Goal: Transaction & Acquisition: Purchase product/service

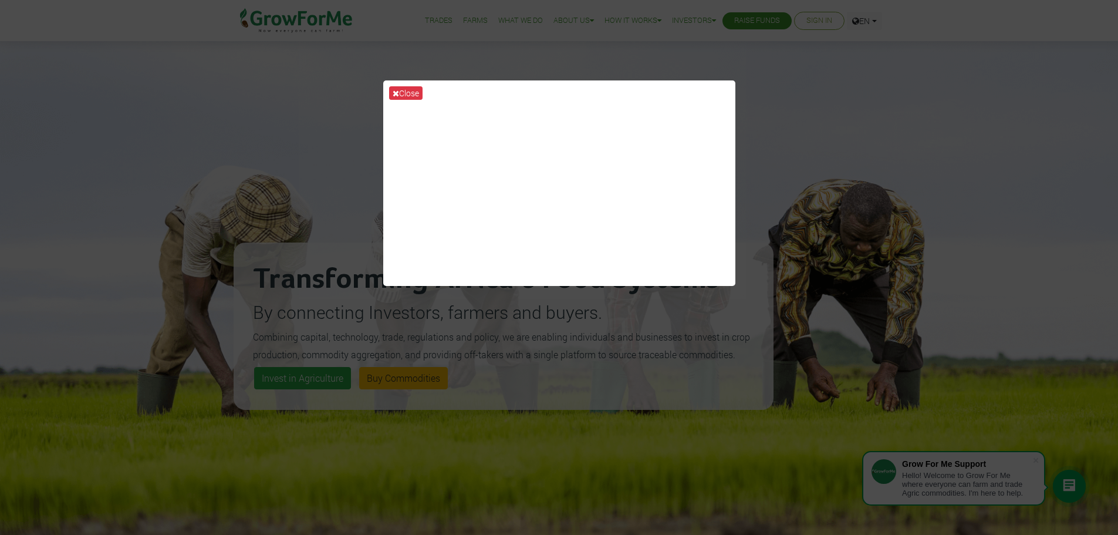
drag, startPoint x: 811, startPoint y: 18, endPoint x: 787, endPoint y: 28, distance: 26.4
click at [770, 65] on div "Close" at bounding box center [559, 267] width 1118 height 535
click at [400, 93] on button "Close" at bounding box center [405, 93] width 33 height 14
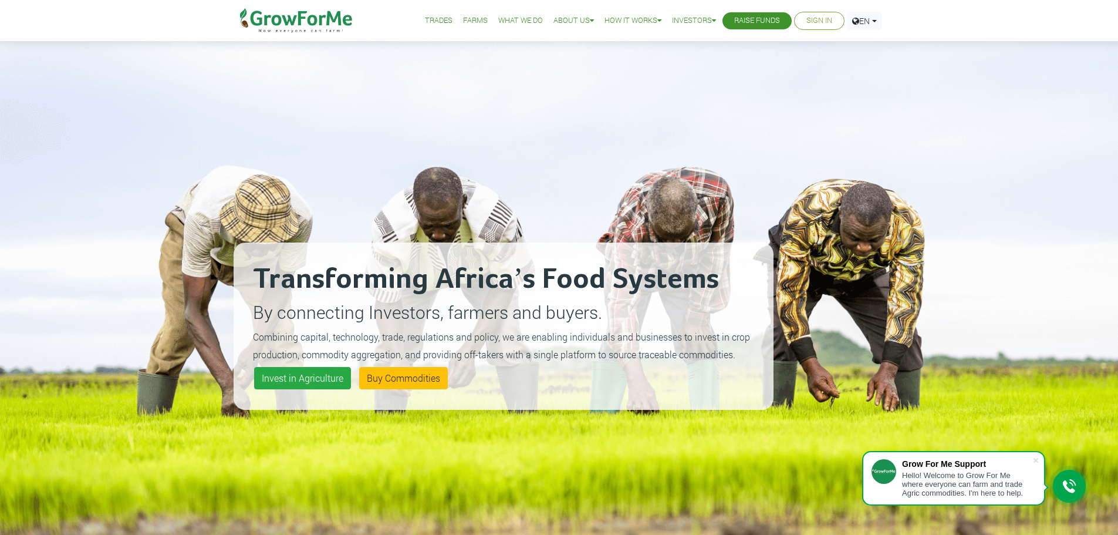
click at [827, 22] on link "Sign In" at bounding box center [820, 21] width 26 height 12
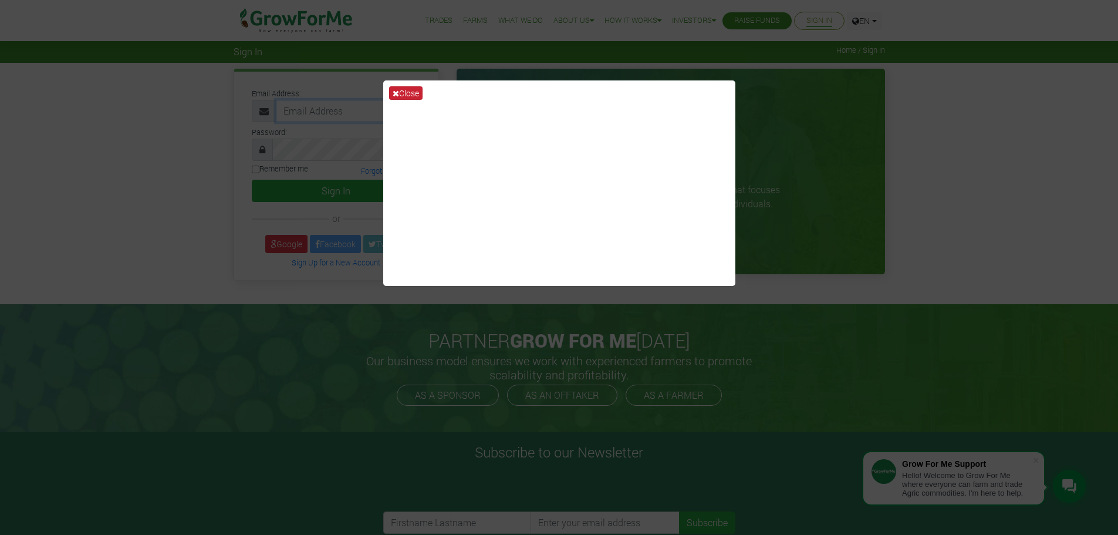
type input "yanyarko1@gmail.com"
click at [396, 89] on icon at bounding box center [396, 93] width 6 height 8
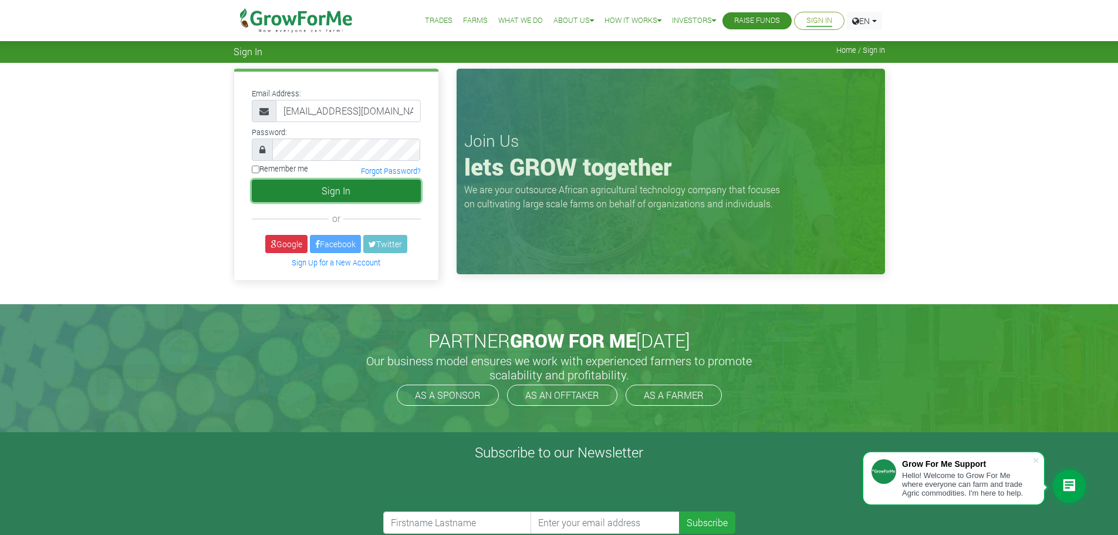
click at [311, 194] on button "Sign In" at bounding box center [336, 191] width 169 height 22
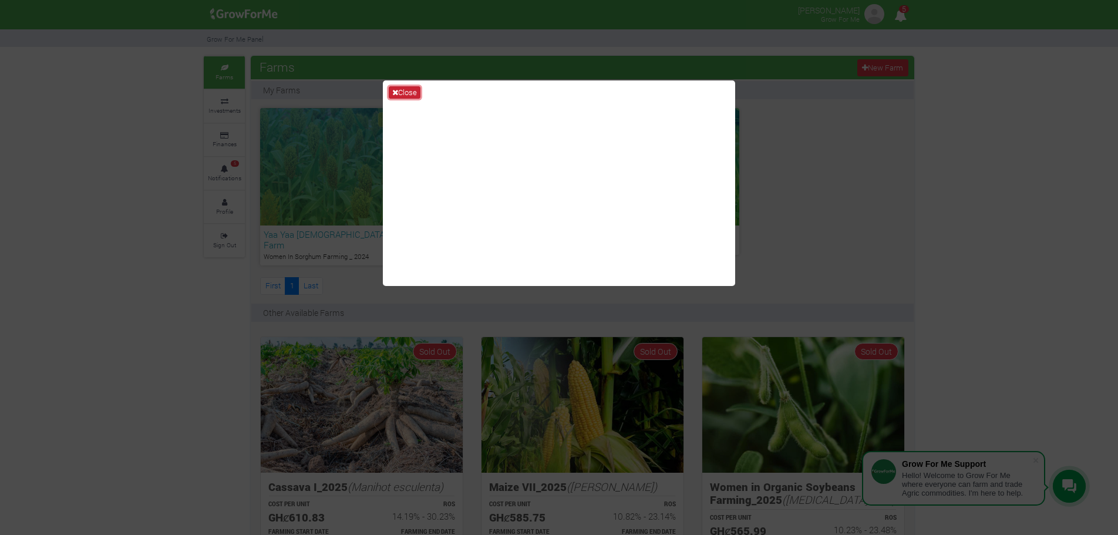
click at [397, 95] on icon at bounding box center [395, 93] width 6 height 8
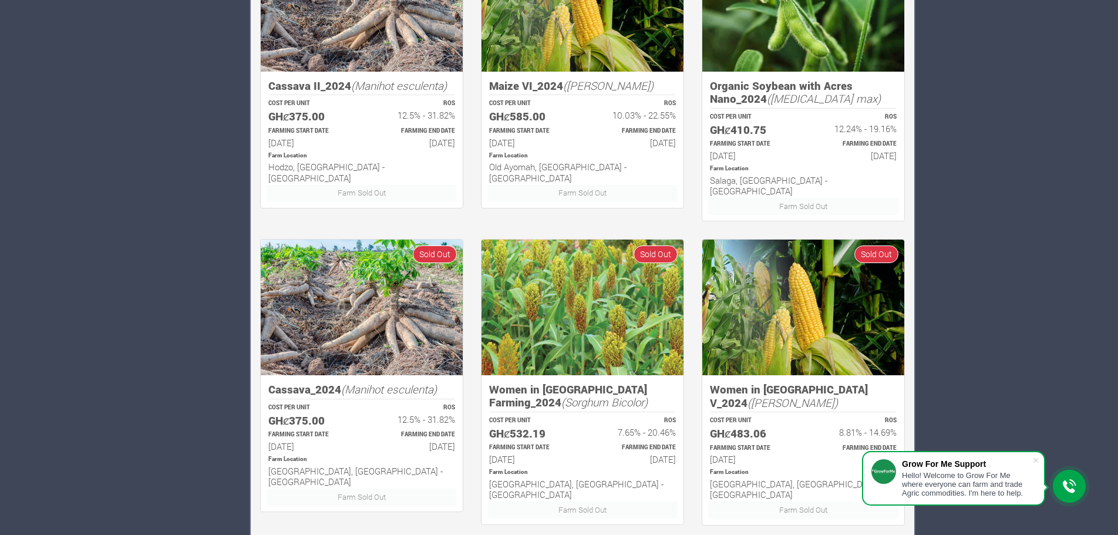
scroll to position [708, 0]
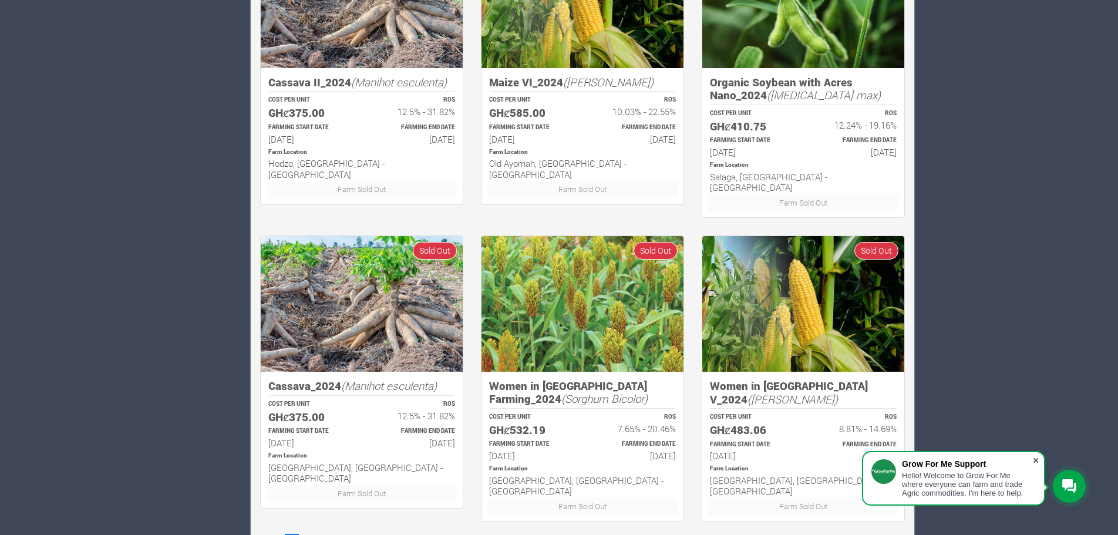
click at [1038, 460] on span at bounding box center [1036, 460] width 12 height 12
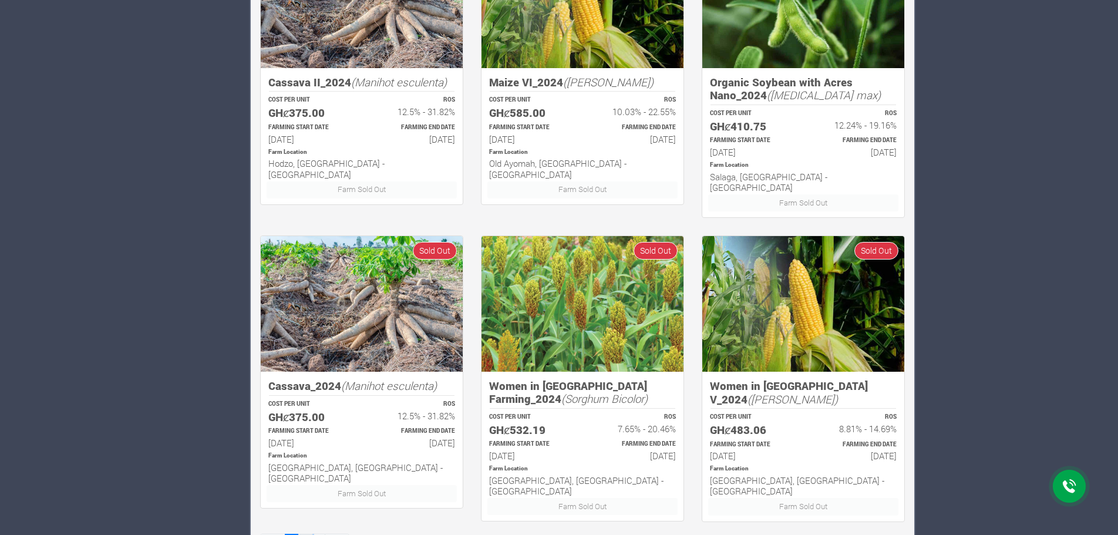
click at [306, 534] on link "2" at bounding box center [305, 542] width 14 height 17
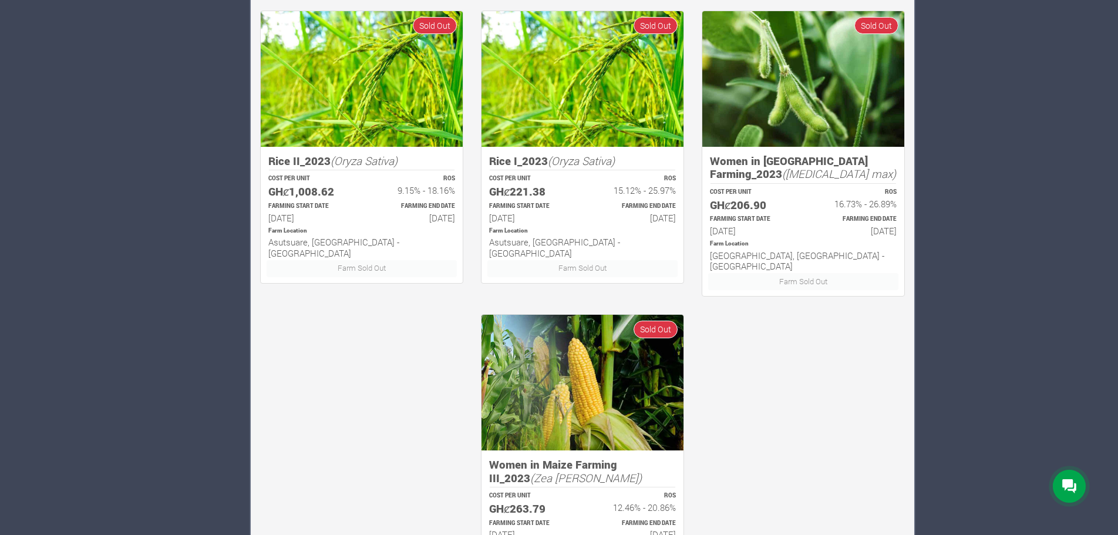
scroll to position [708, 0]
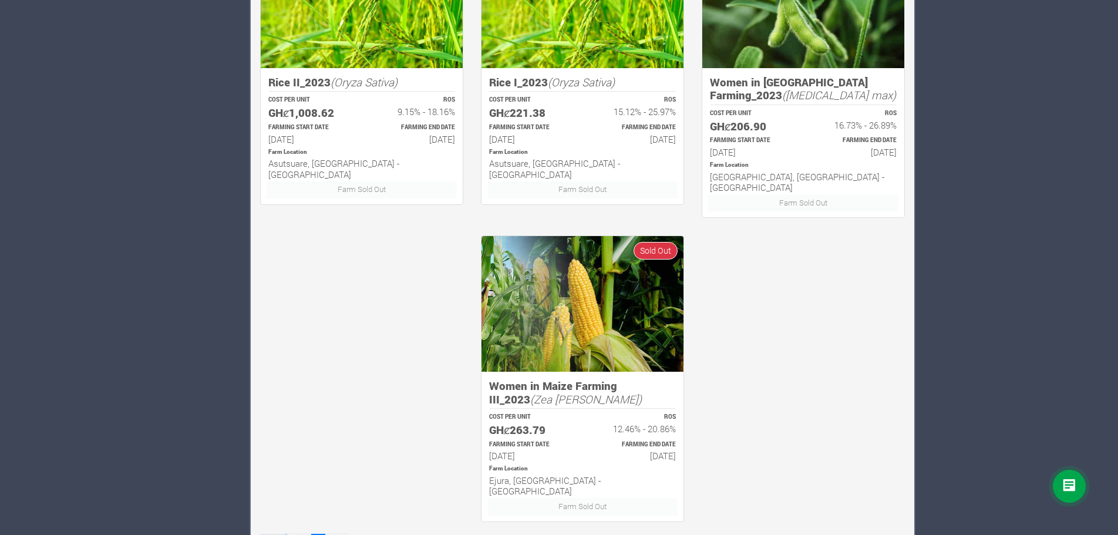
click at [269, 534] on link "First" at bounding box center [272, 542] width 25 height 17
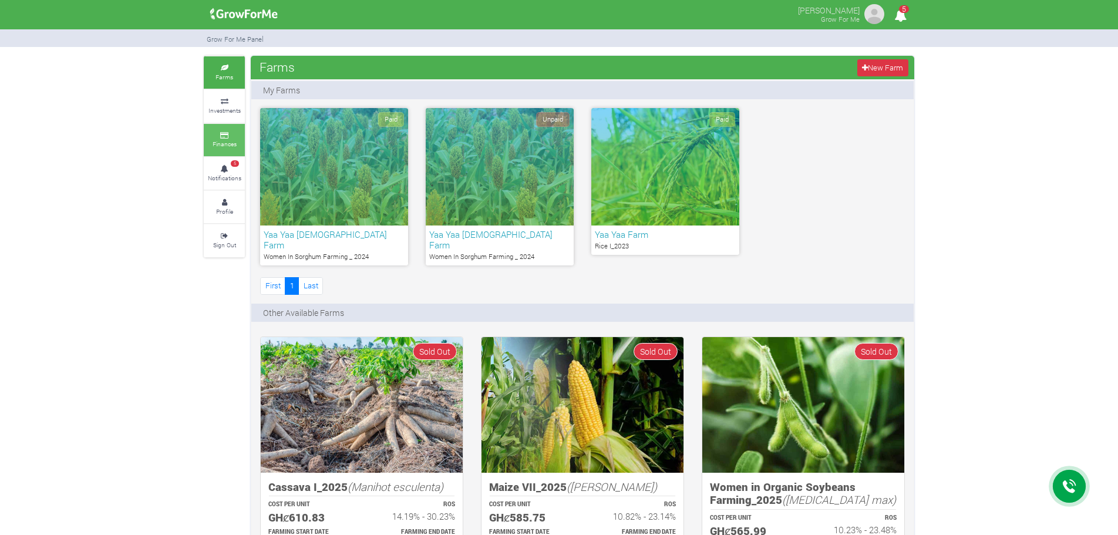
click at [243, 139] on link "Finances" at bounding box center [224, 140] width 41 height 32
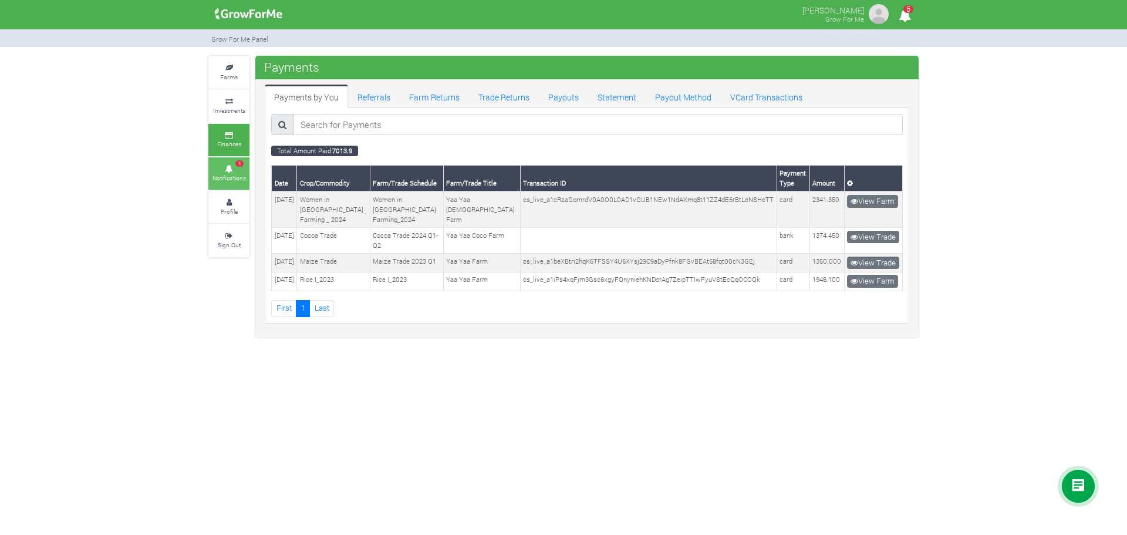
click at [228, 166] on icon at bounding box center [228, 169] width 35 height 6
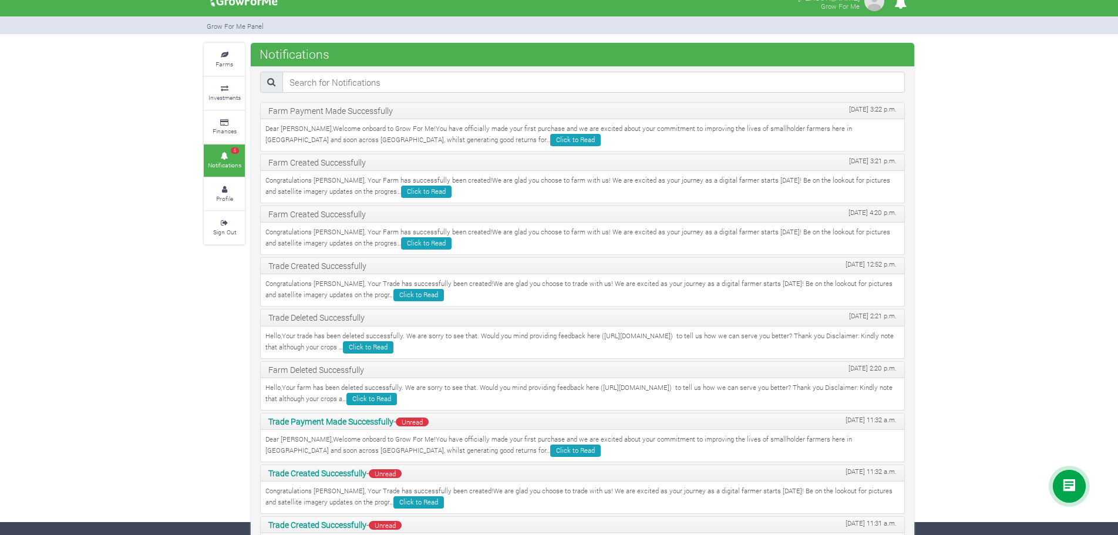
scroll to position [12, 0]
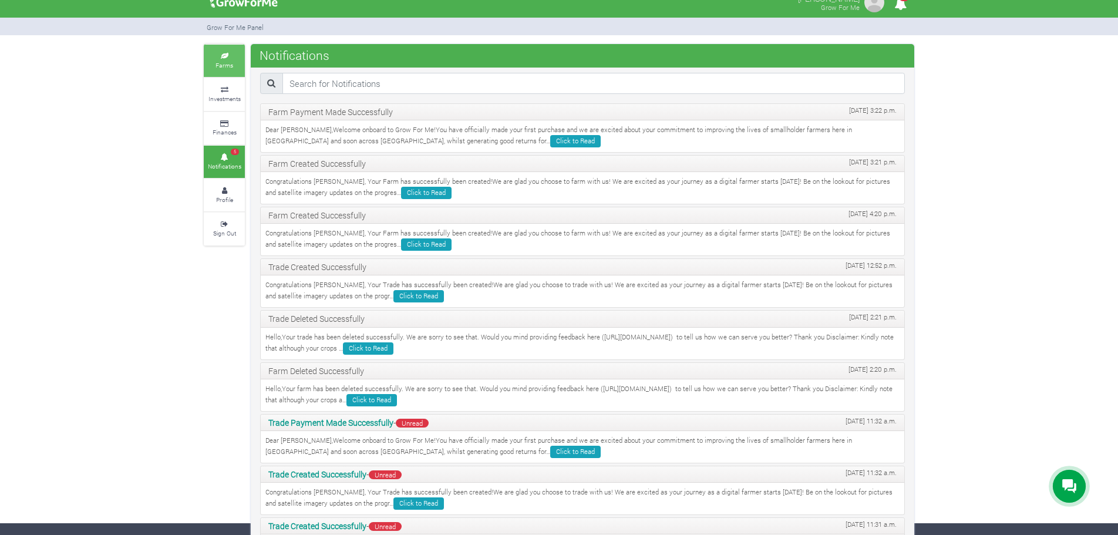
click at [216, 59] on link "Farms" at bounding box center [224, 61] width 41 height 32
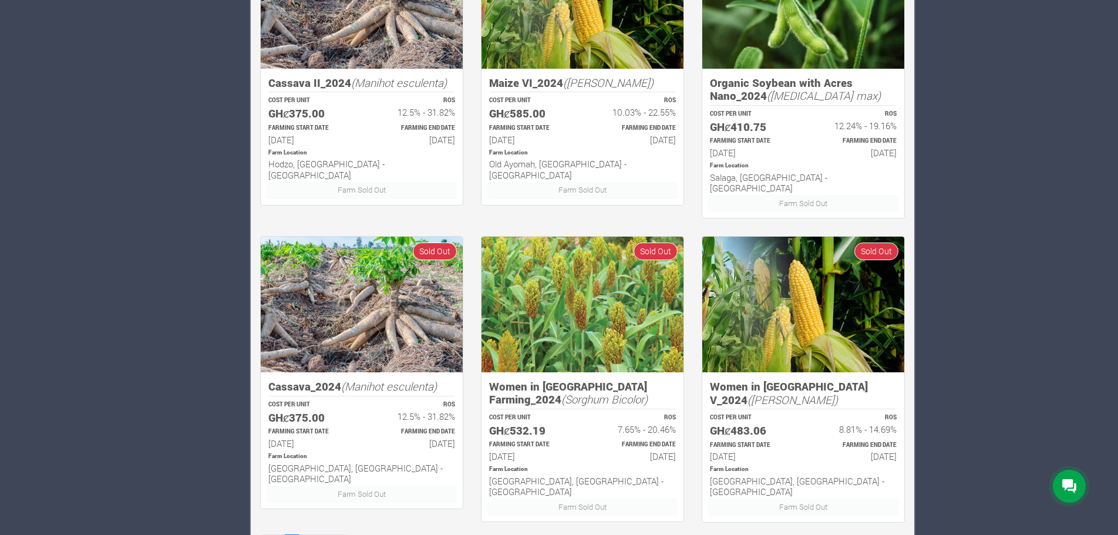
scroll to position [708, 0]
click at [304, 534] on link "2" at bounding box center [305, 542] width 14 height 17
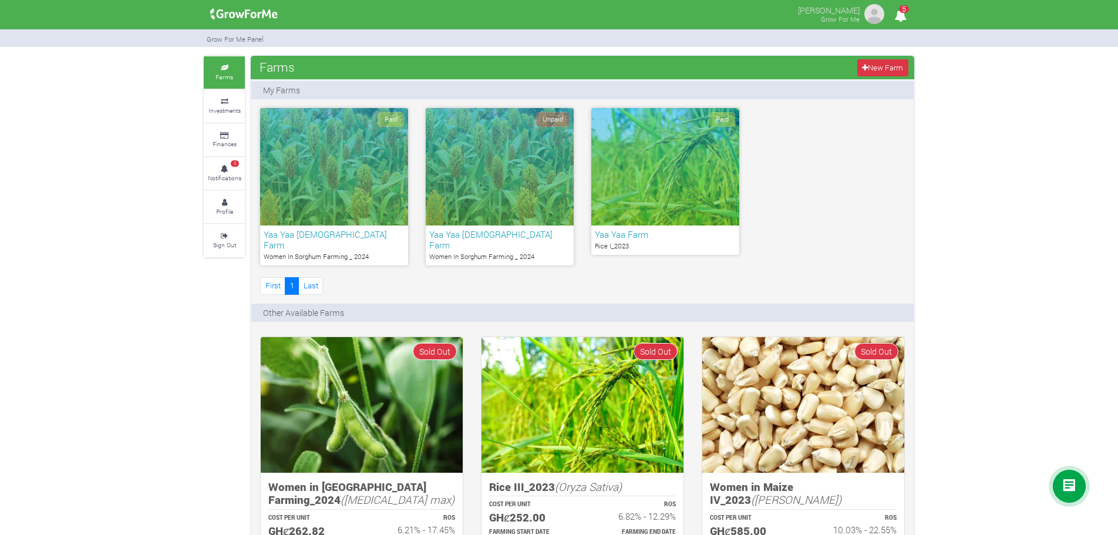
click at [579, 175] on div "Unpaid Yaa Yaa Lady Farm Women In Sorghum Farming _ 2024" at bounding box center [500, 189] width 166 height 163
click at [632, 174] on div "Paid" at bounding box center [665, 166] width 148 height 117
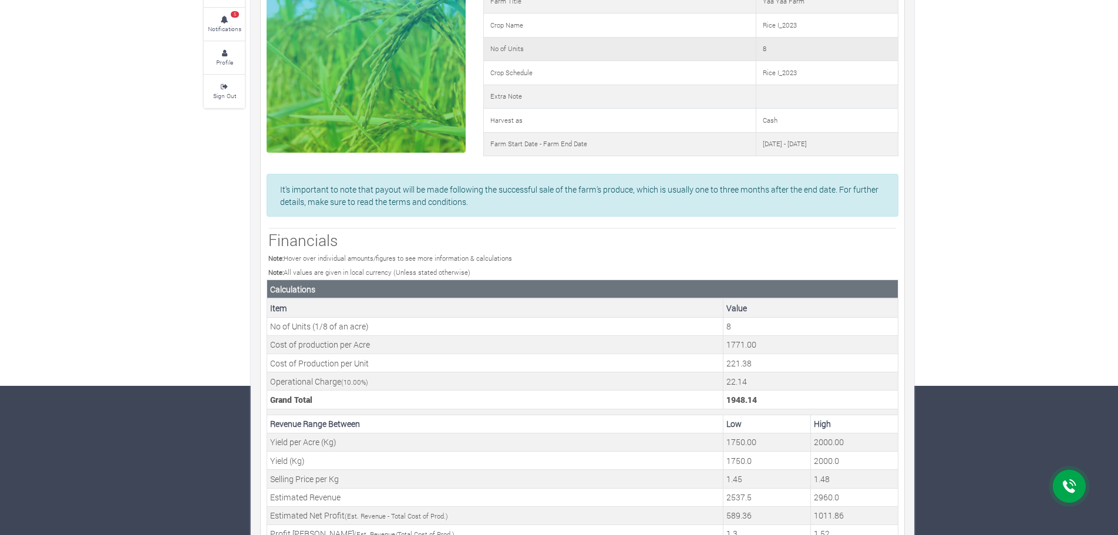
scroll to position [25, 0]
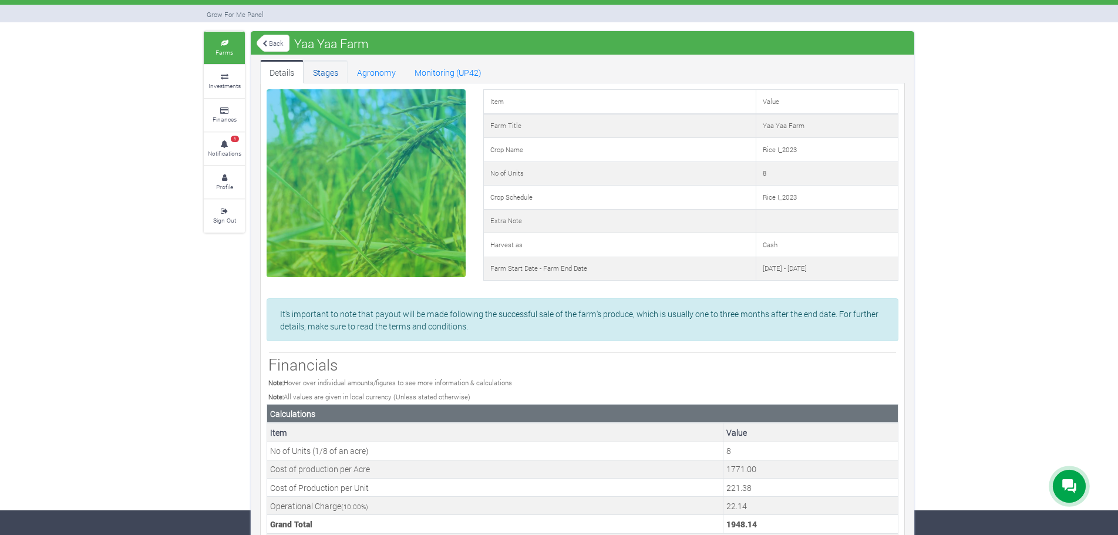
click at [318, 70] on link "Stages" at bounding box center [325, 71] width 44 height 23
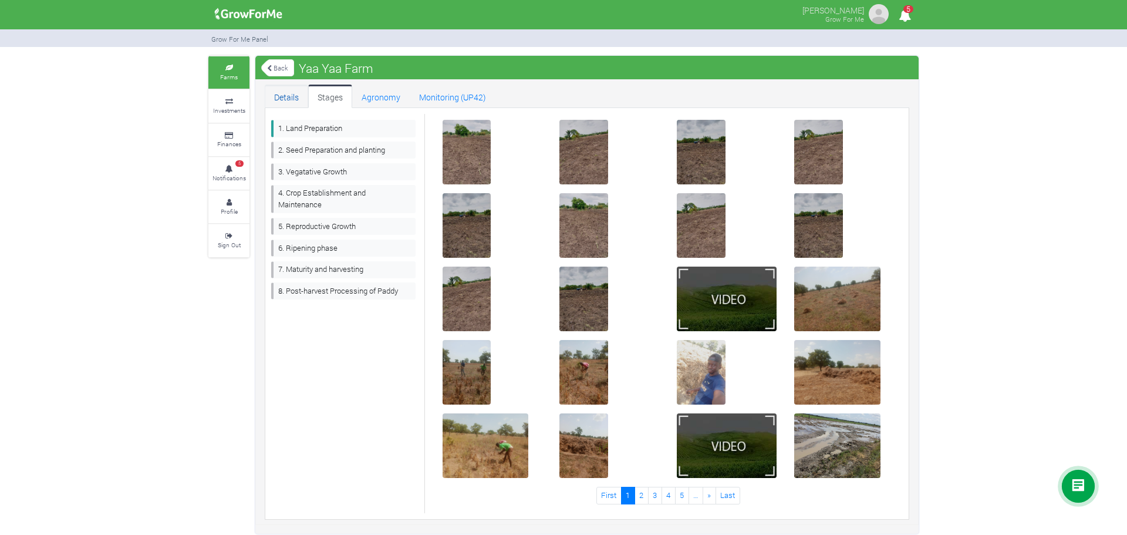
click at [275, 99] on link "Details" at bounding box center [286, 96] width 43 height 23
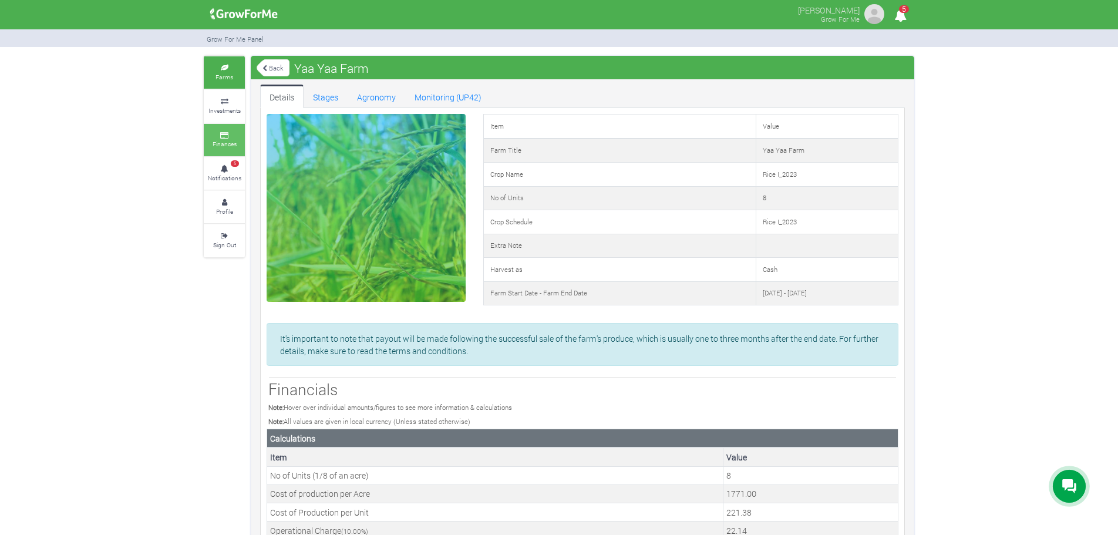
click at [225, 139] on link "Finances" at bounding box center [224, 140] width 41 height 32
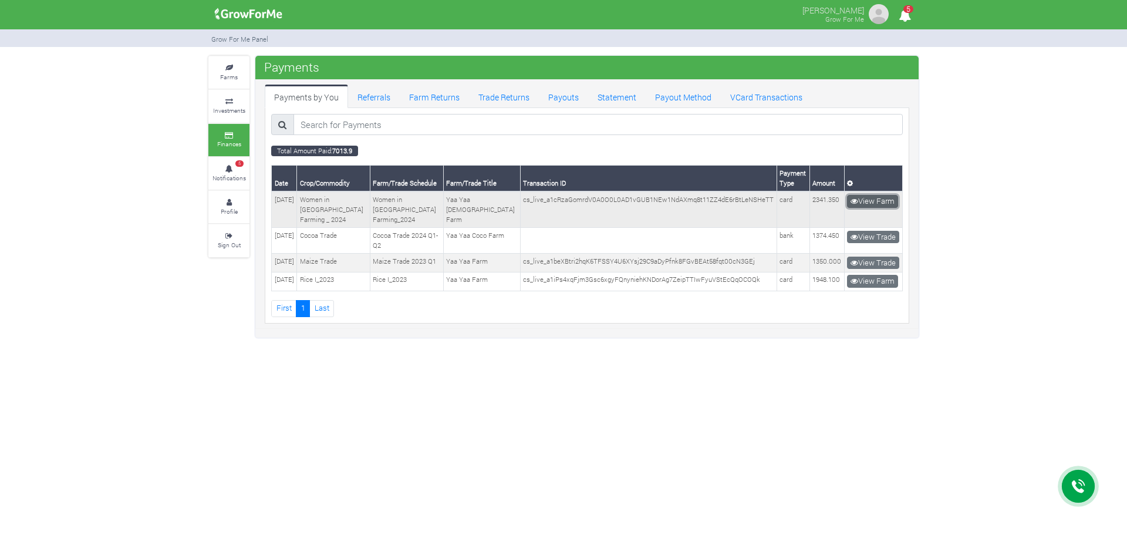
click at [871, 202] on link "View Farm" at bounding box center [872, 201] width 51 height 13
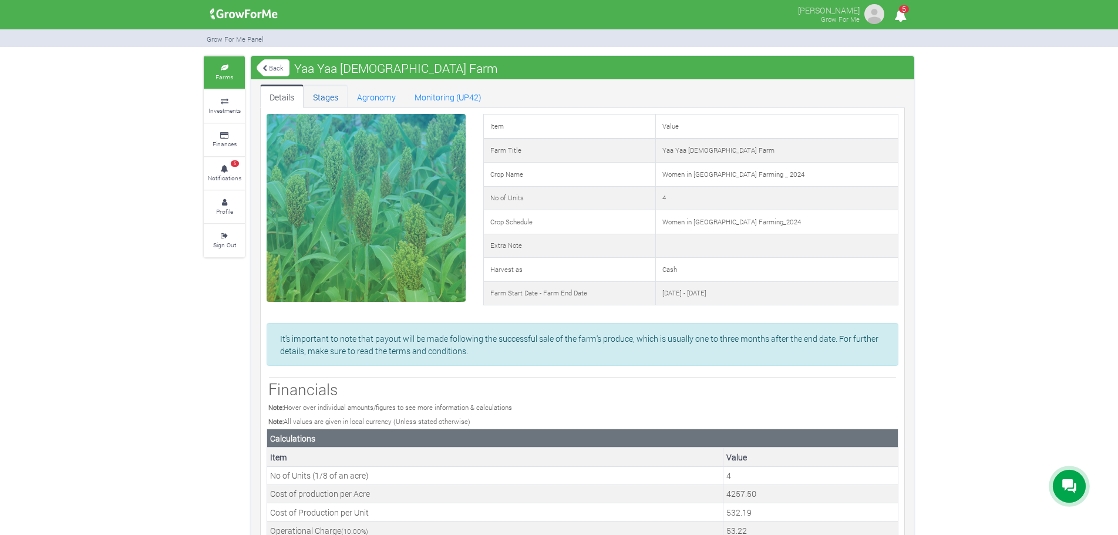
click at [330, 96] on link "Stages" at bounding box center [325, 96] width 44 height 23
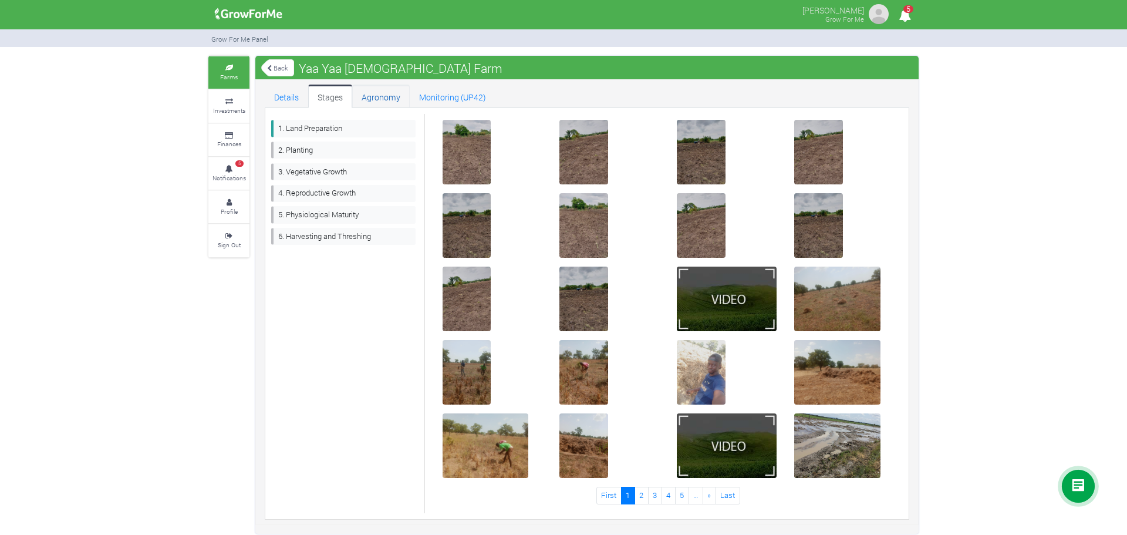
click at [389, 96] on link "Agronomy" at bounding box center [381, 96] width 58 height 23
click at [226, 204] on icon at bounding box center [228, 203] width 35 height 6
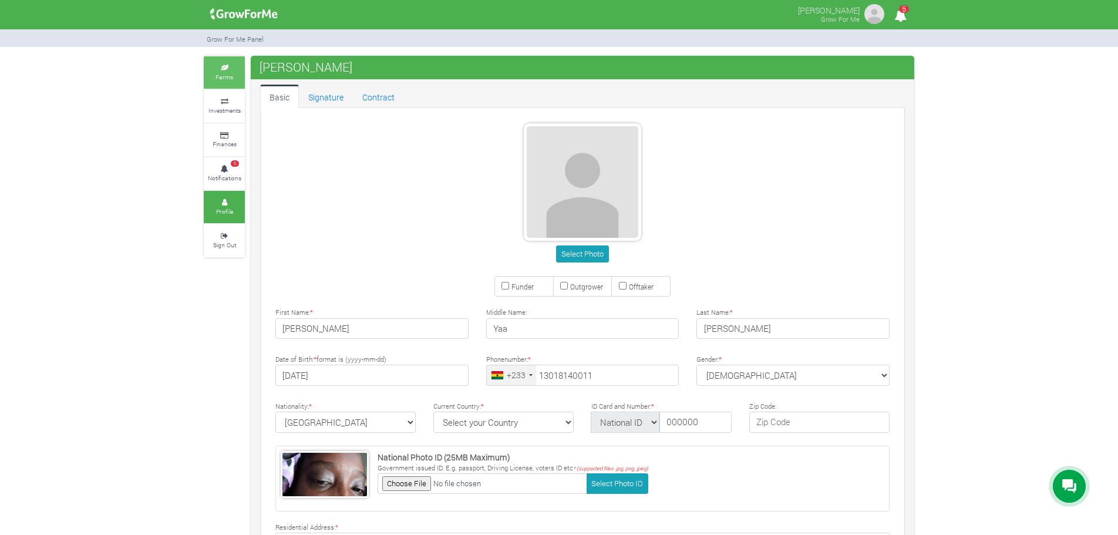
click at [225, 83] on link "Farms" at bounding box center [224, 72] width 41 height 32
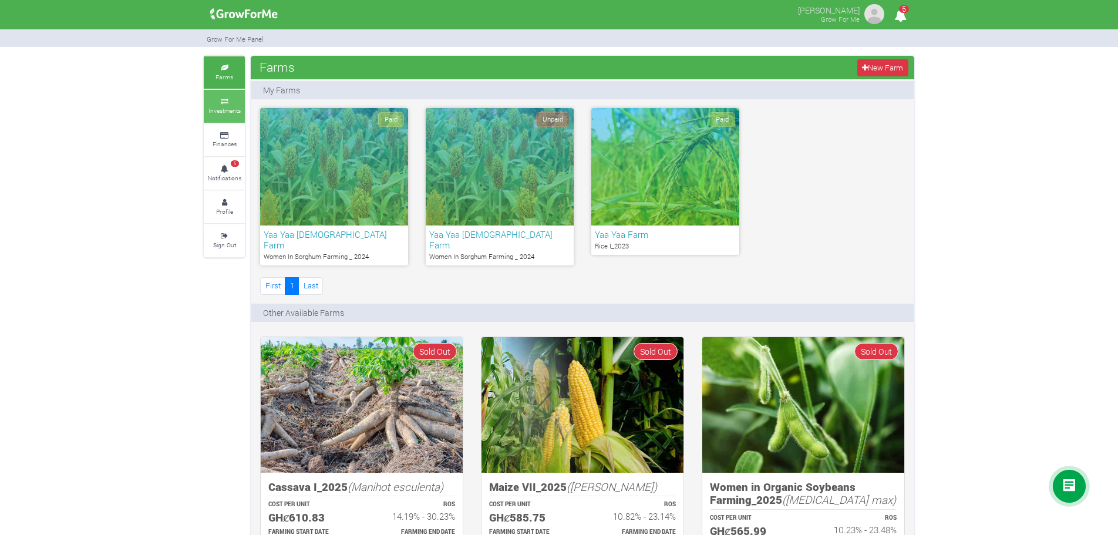
click at [227, 116] on link "Investments" at bounding box center [224, 106] width 41 height 32
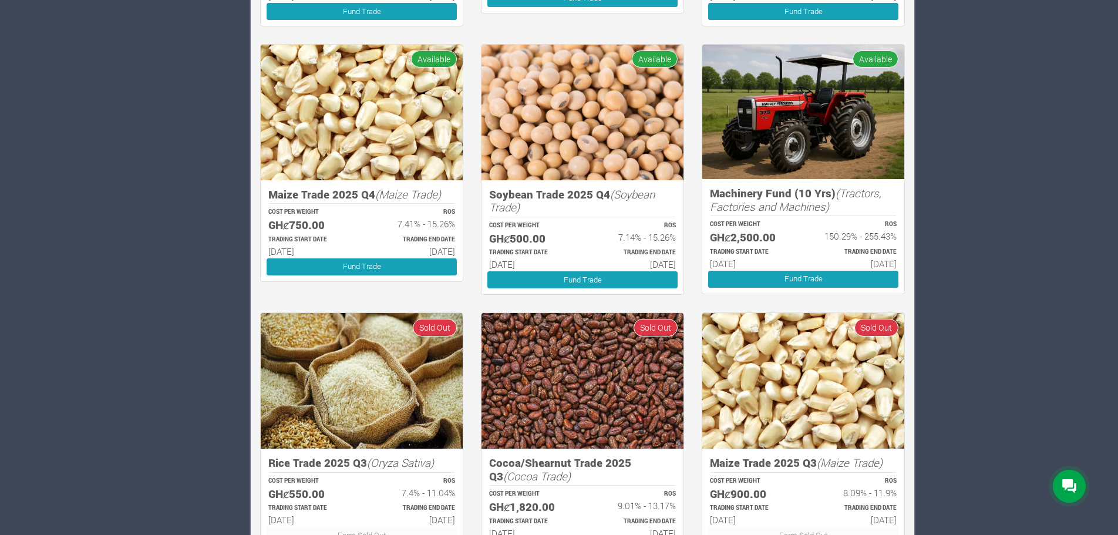
scroll to position [587, 0]
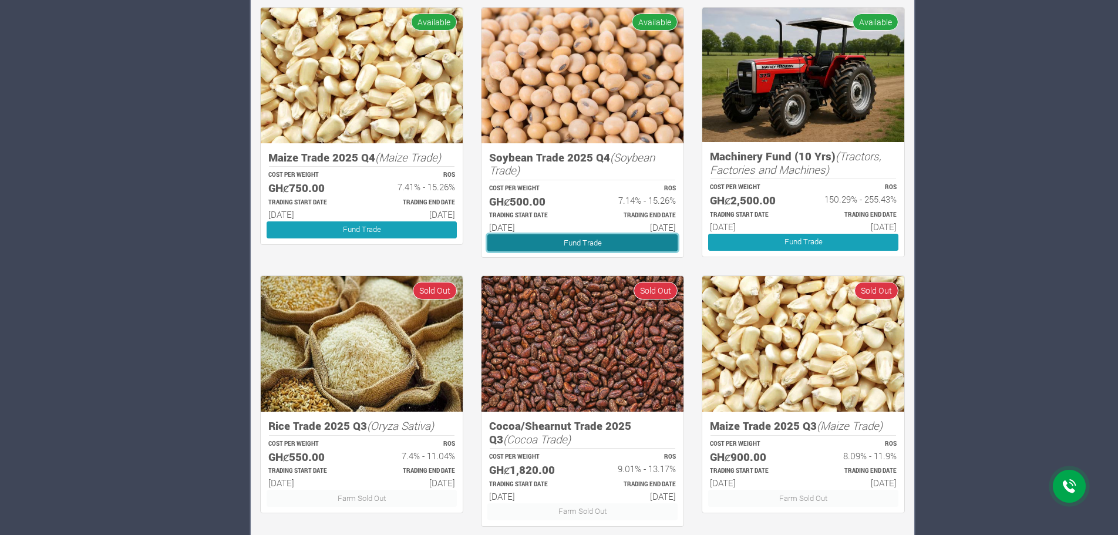
click at [598, 241] on link "Fund Trade" at bounding box center [582, 242] width 190 height 17
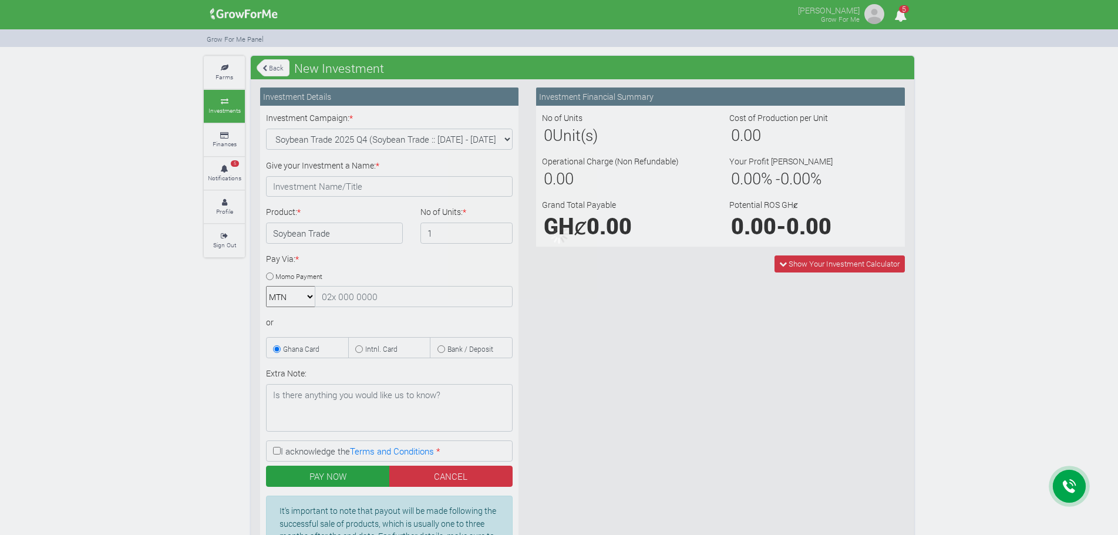
type input "1"
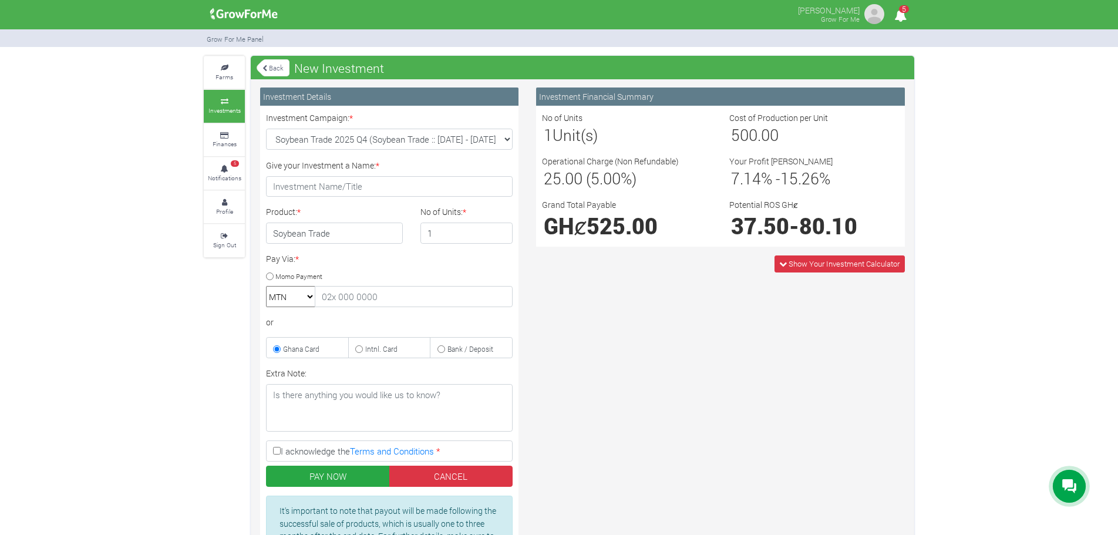
click at [351, 348] on label "Intnl. Card" at bounding box center [389, 347] width 83 height 21
click at [355, 348] on input "Intnl. Card" at bounding box center [359, 349] width 8 height 8
radio input "true"
click at [309, 299] on select "MTN Telecel Airtel Tigo" at bounding box center [290, 296] width 49 height 21
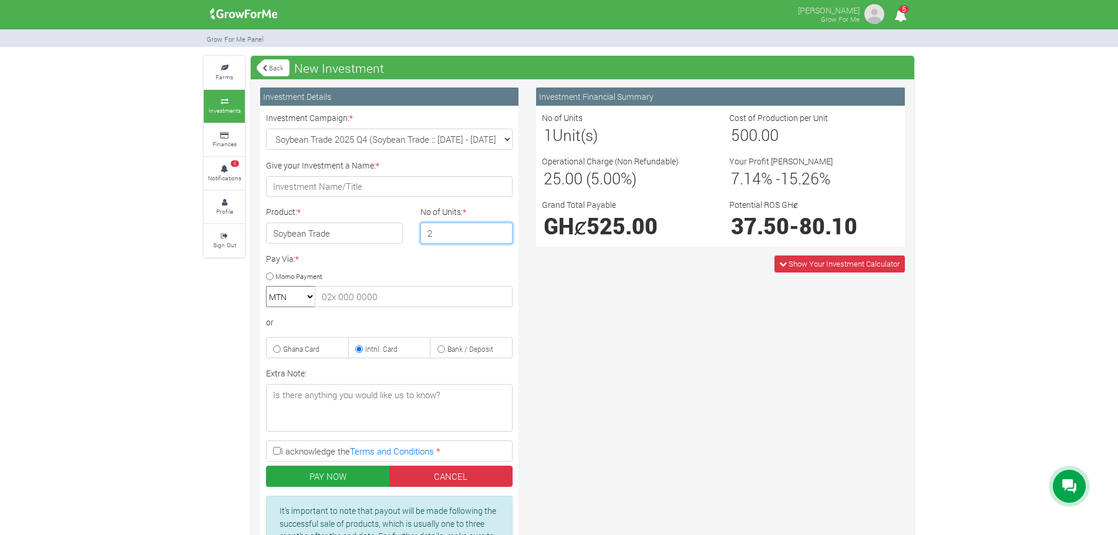
click at [500, 232] on input "2" at bounding box center [466, 232] width 93 height 21
click at [500, 232] on input "3" at bounding box center [466, 232] width 93 height 21
click at [500, 232] on input "4" at bounding box center [466, 232] width 93 height 21
click at [500, 236] on input "3" at bounding box center [466, 232] width 93 height 21
type input "2"
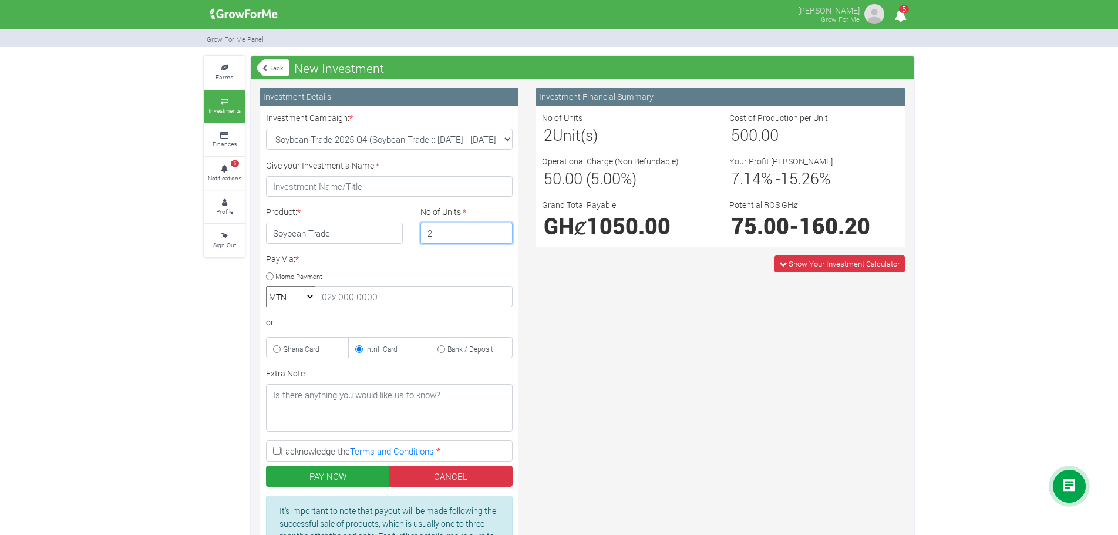
click at [500, 236] on input "2" at bounding box center [466, 232] width 93 height 21
click at [276, 451] on input "I acknowledge the Terms and Conditions *" at bounding box center [277, 451] width 8 height 8
checkbox input "true"
click at [334, 467] on button "PAY NOW" at bounding box center [328, 475] width 124 height 21
click at [355, 178] on input "Give your Investment a Name: *" at bounding box center [389, 186] width 247 height 21
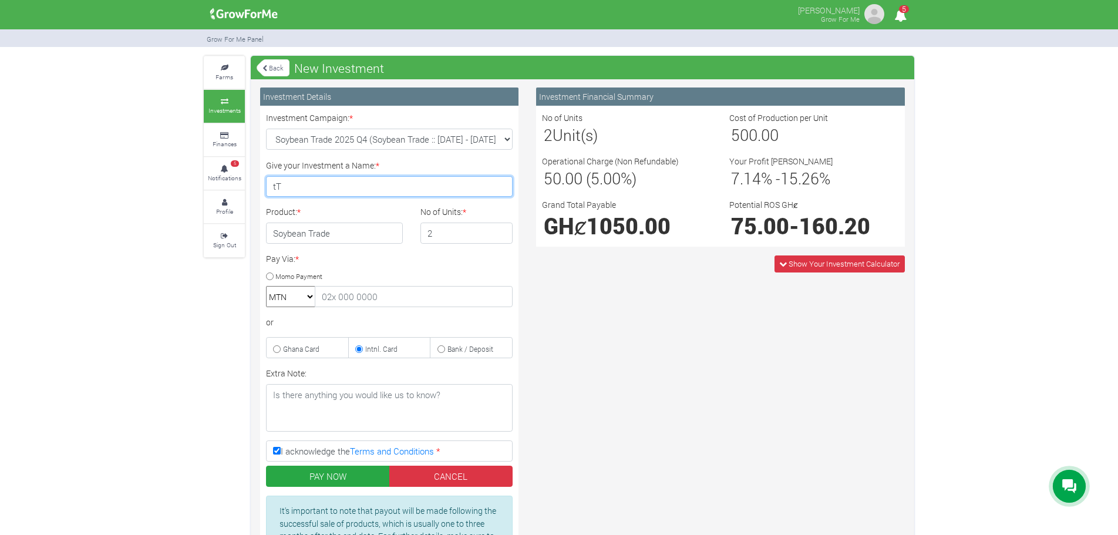
type input "t"
type input "Yaa Yaa Part 2"
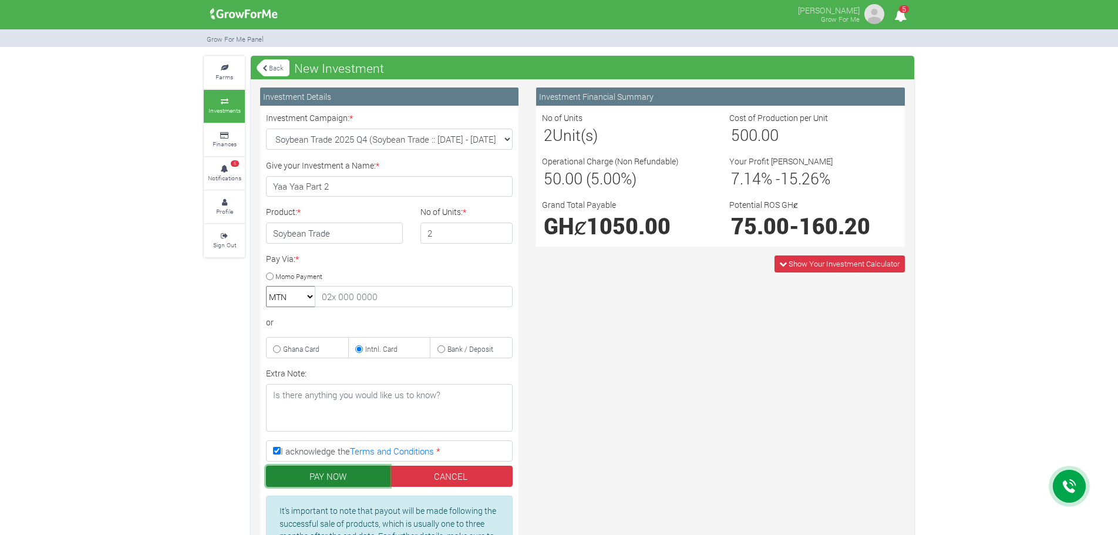
click at [343, 475] on button "PAY NOW" at bounding box center [328, 475] width 124 height 21
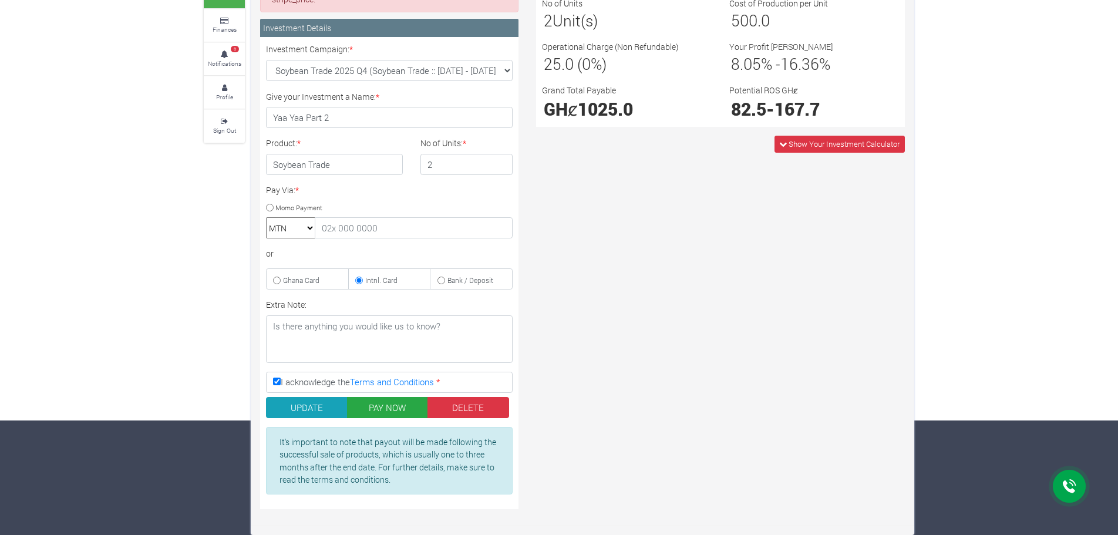
scroll to position [56, 0]
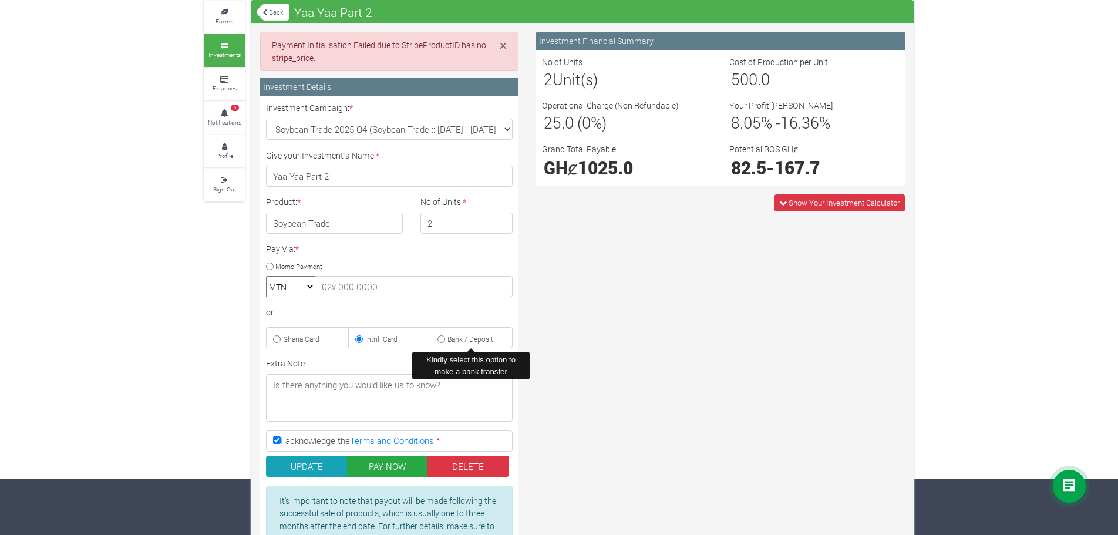
click at [441, 341] on input "Bank / Deposit" at bounding box center [441, 339] width 8 height 8
radio input "true"
click at [379, 340] on small "Intnl. Card" at bounding box center [381, 338] width 32 height 9
click at [363, 340] on input "Intnl. Card" at bounding box center [359, 339] width 8 height 8
radio input "true"
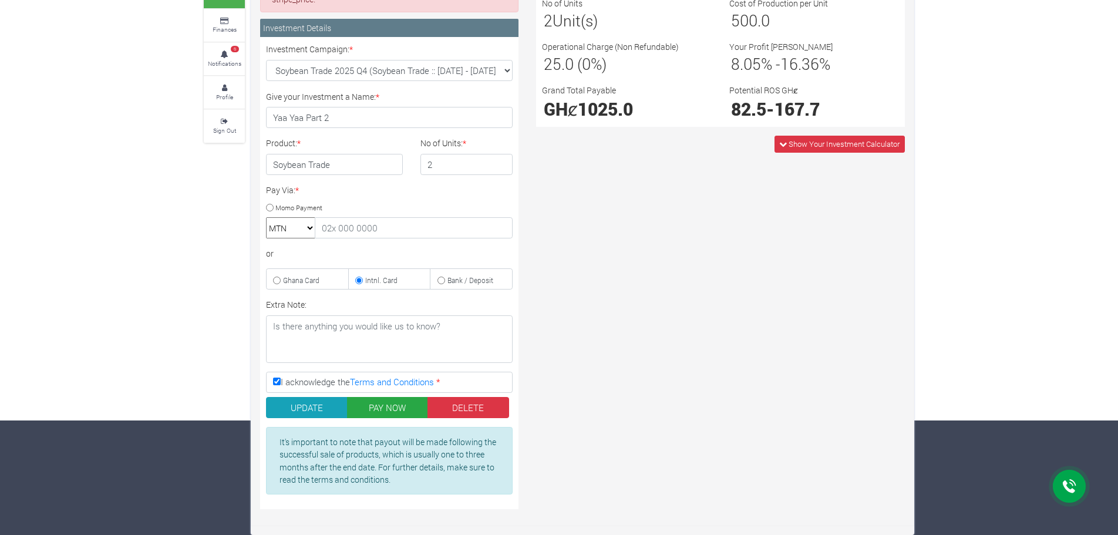
scroll to position [0, 0]
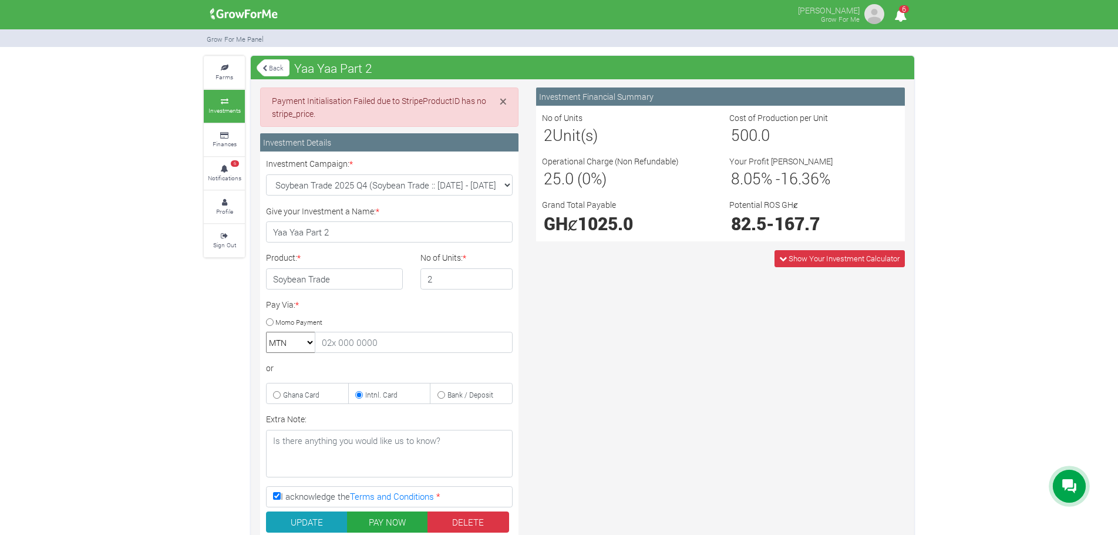
click at [281, 71] on link "Back" at bounding box center [273, 67] width 33 height 19
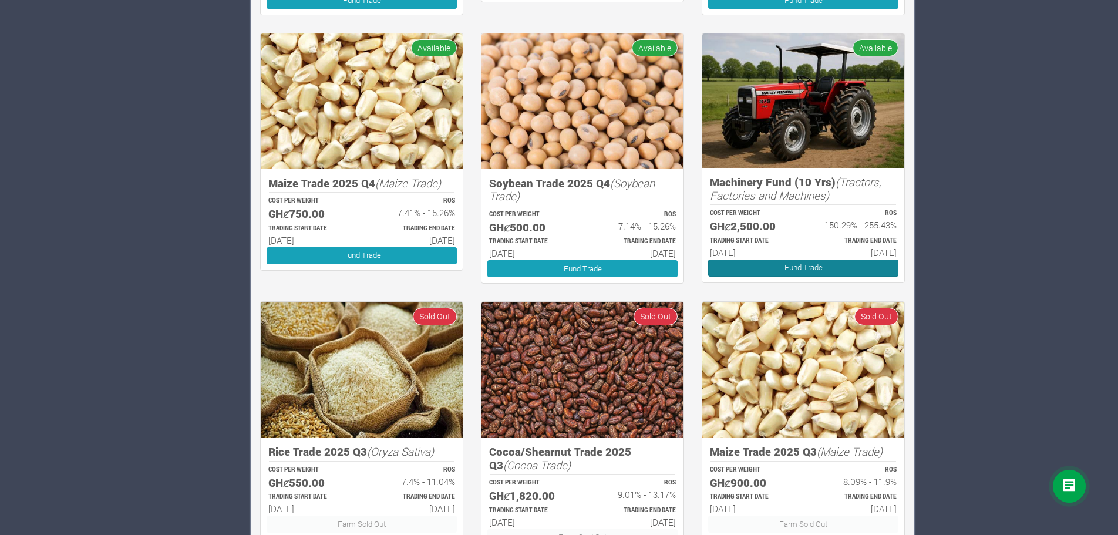
scroll to position [634, 0]
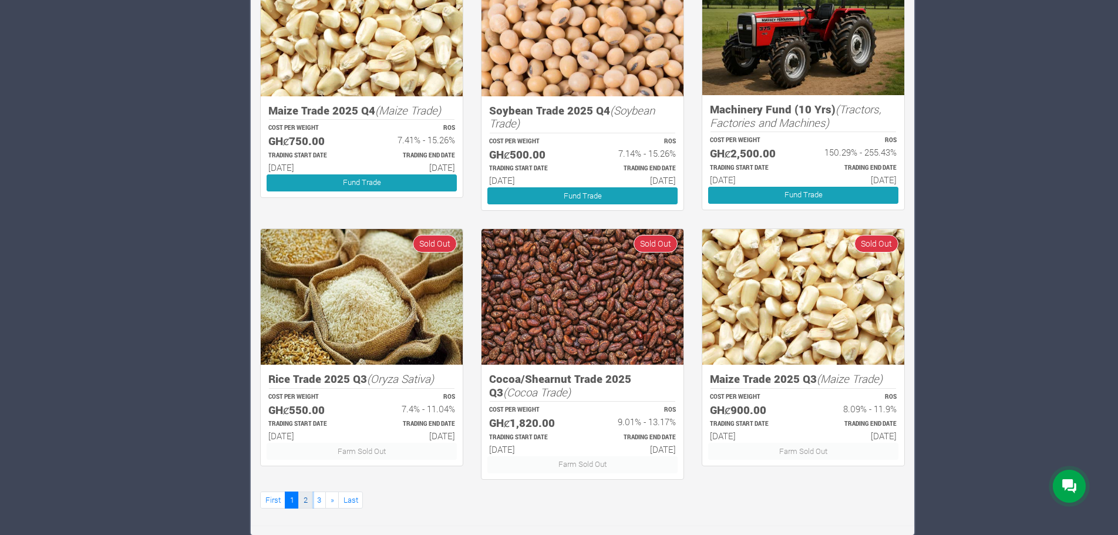
click at [310, 504] on link "2" at bounding box center [305, 499] width 14 height 17
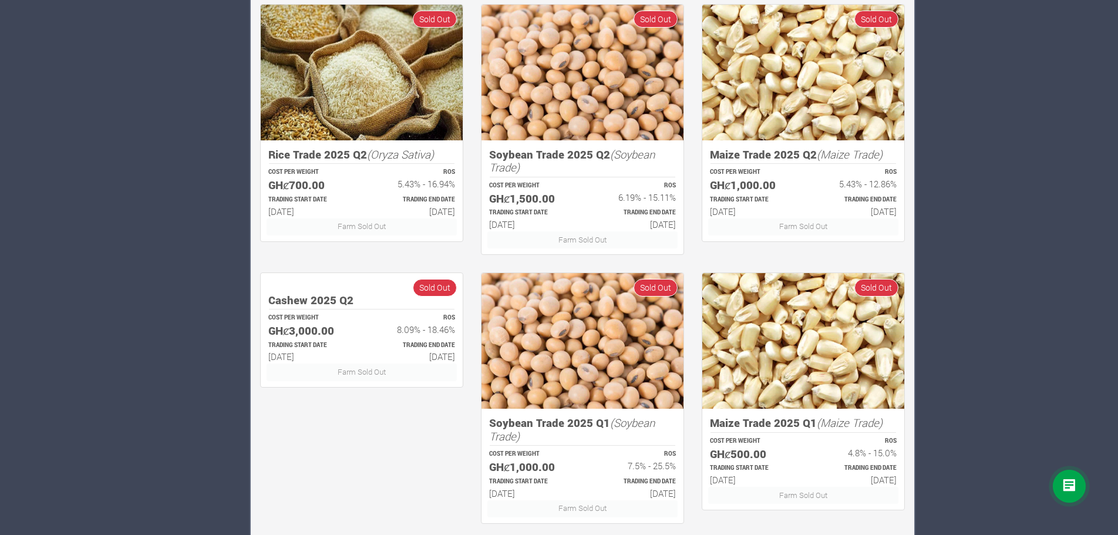
scroll to position [634, 0]
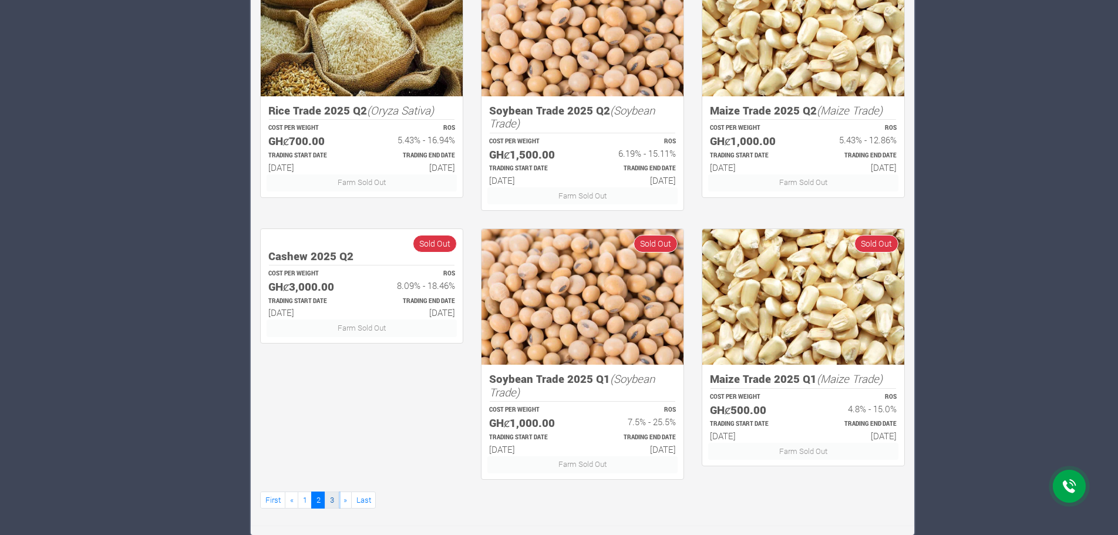
click at [332, 500] on link "3" at bounding box center [332, 499] width 14 height 17
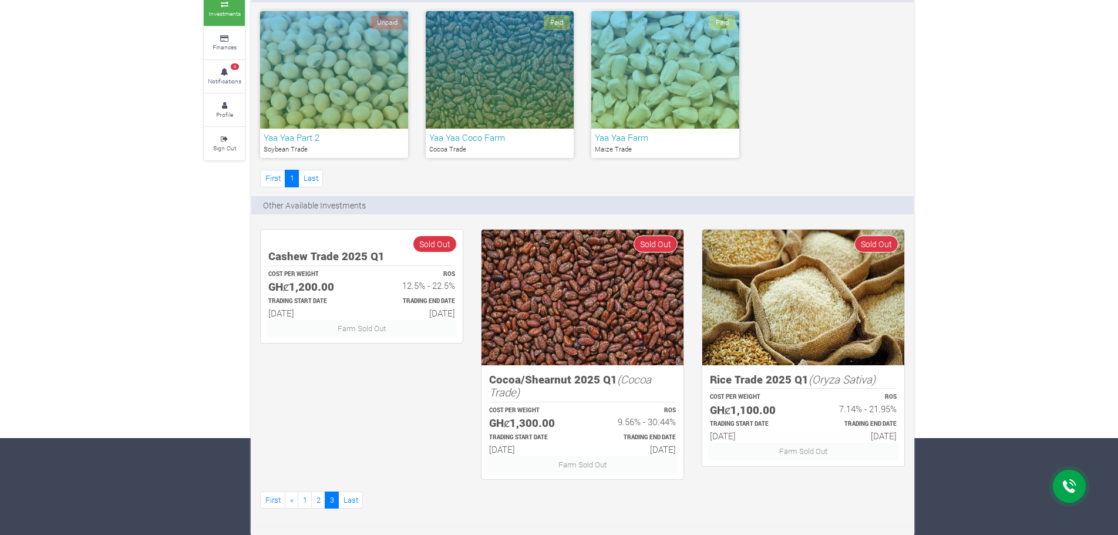
scroll to position [97, 0]
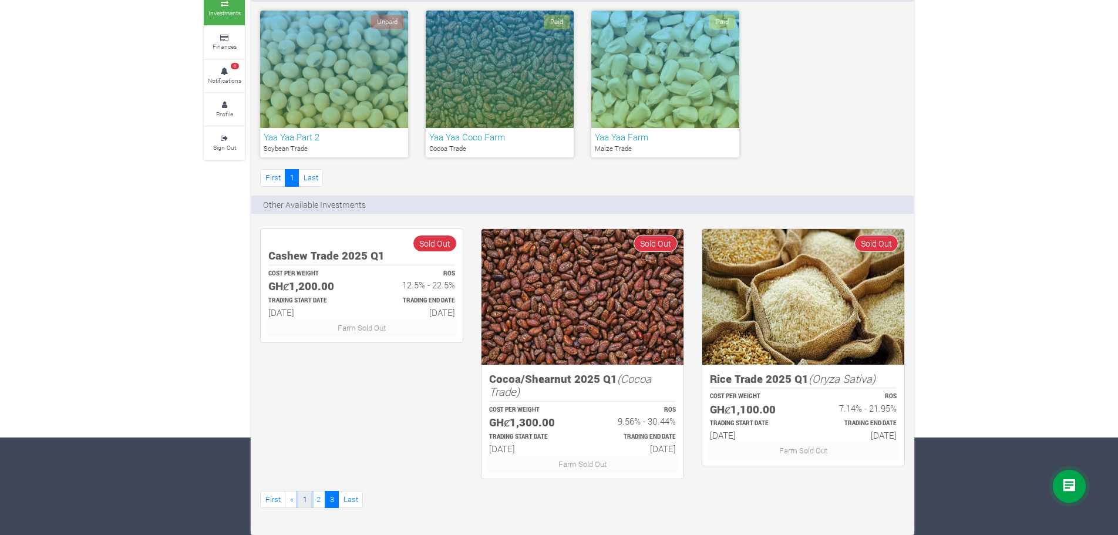
click at [305, 502] on link "1" at bounding box center [305, 499] width 14 height 17
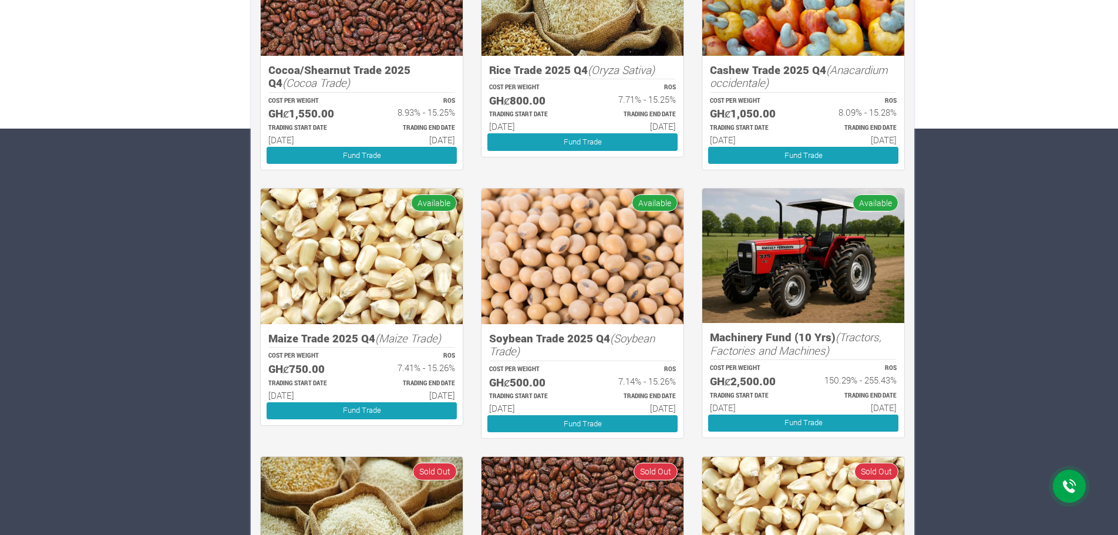
scroll to position [399, 0]
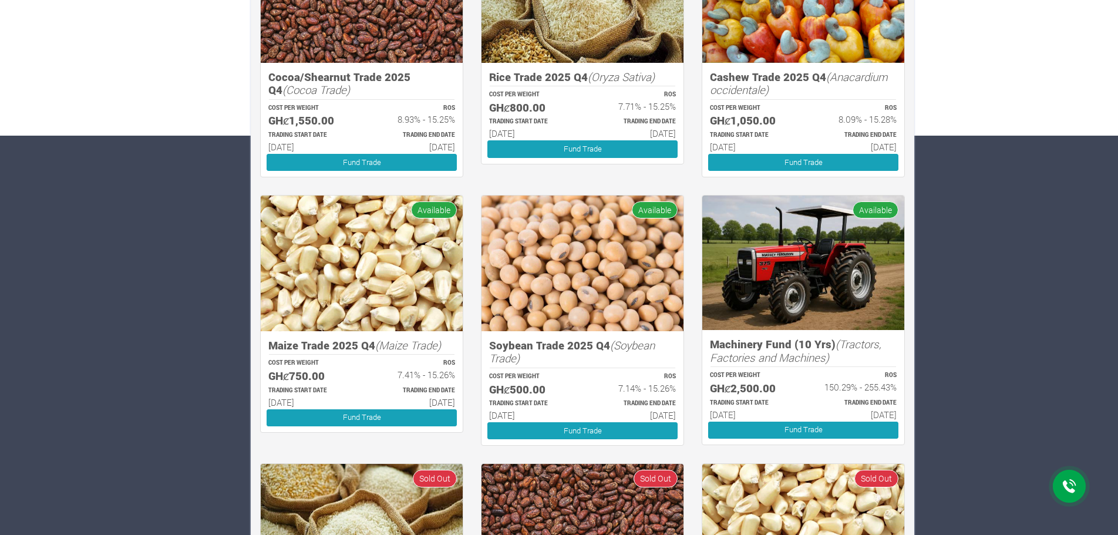
click at [570, 292] on img at bounding box center [582, 263] width 202 height 136
click at [567, 426] on link "Fund Trade" at bounding box center [582, 430] width 190 height 17
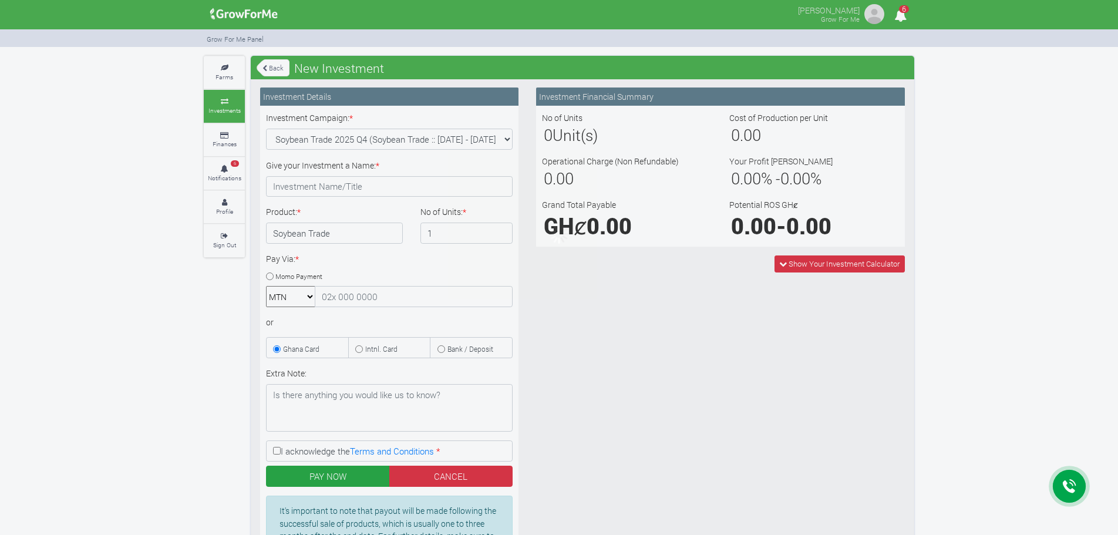
type input "1"
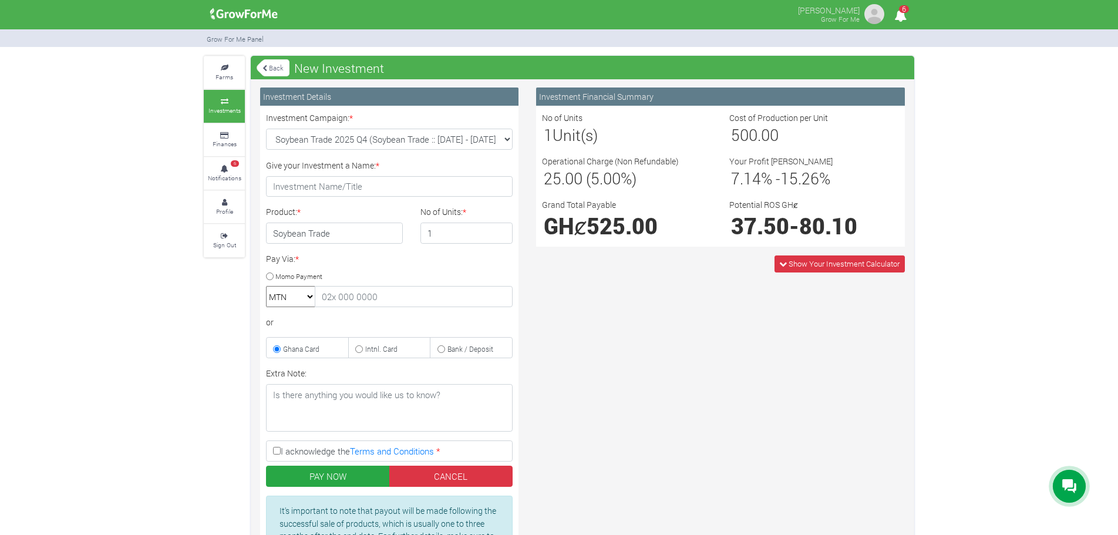
click at [367, 357] on label "Intnl. Card" at bounding box center [389, 347] width 83 height 21
click at [363, 353] on input "Intnl. Card" at bounding box center [359, 349] width 8 height 8
radio input "true"
click at [502, 231] on input "2" at bounding box center [466, 232] width 93 height 21
click at [502, 231] on input "3" at bounding box center [466, 232] width 93 height 21
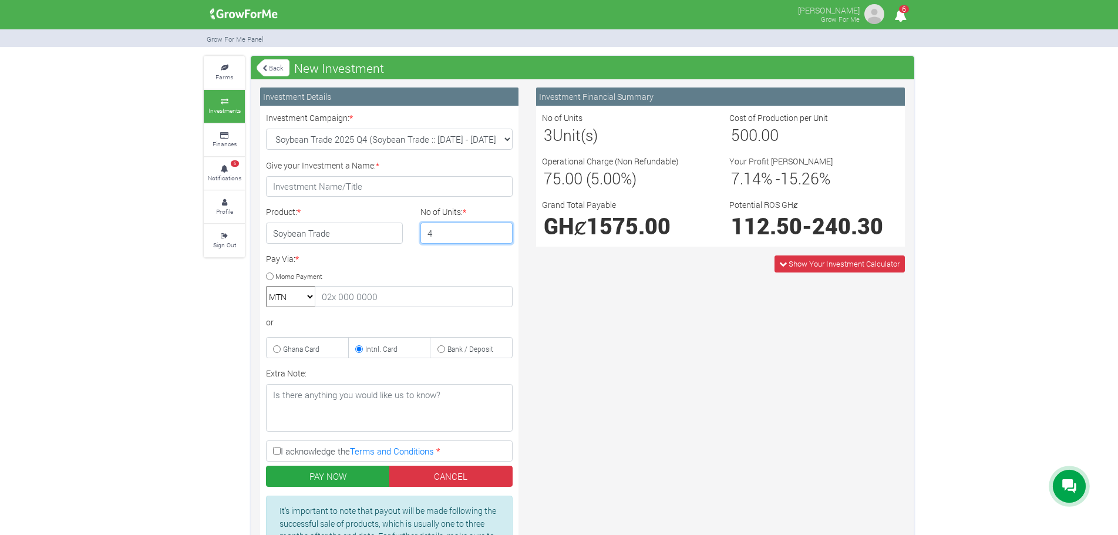
click at [502, 231] on input "4" at bounding box center [466, 232] width 93 height 21
type input "5"
click at [502, 231] on input "5" at bounding box center [466, 232] width 93 height 21
click at [484, 140] on select "Soybean Trade 2025 Q4 (Soybean Trade :: 01st Oct 2025 - 31st Mar 2026) Maize Tr…" at bounding box center [389, 139] width 247 height 21
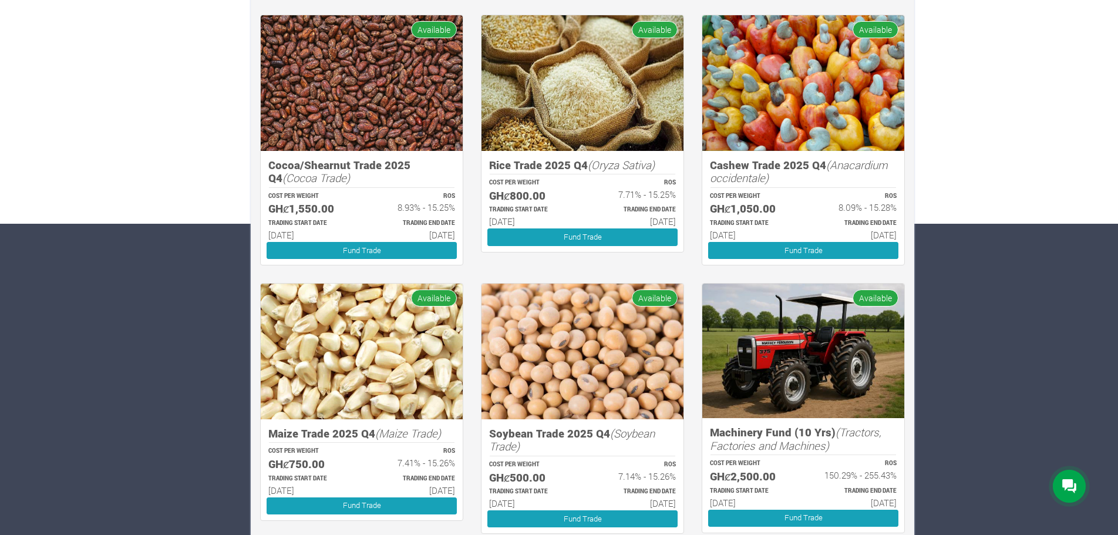
scroll to position [282, 0]
